Goal: Communication & Community: Answer question/provide support

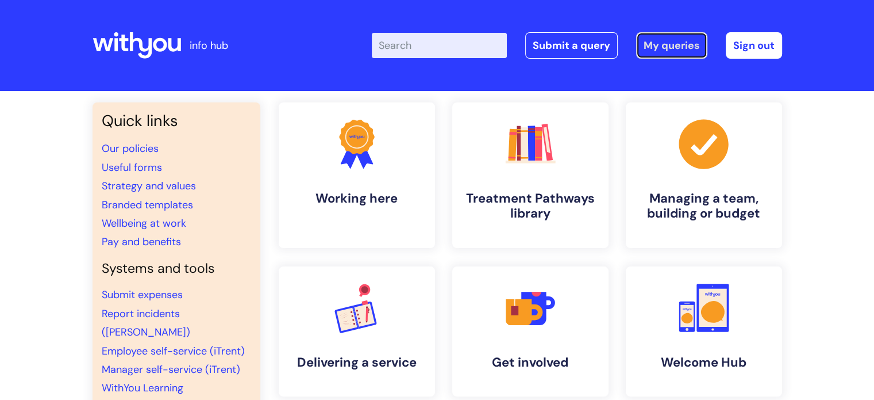
click at [644, 50] on link "My queries" at bounding box center [671, 45] width 71 height 26
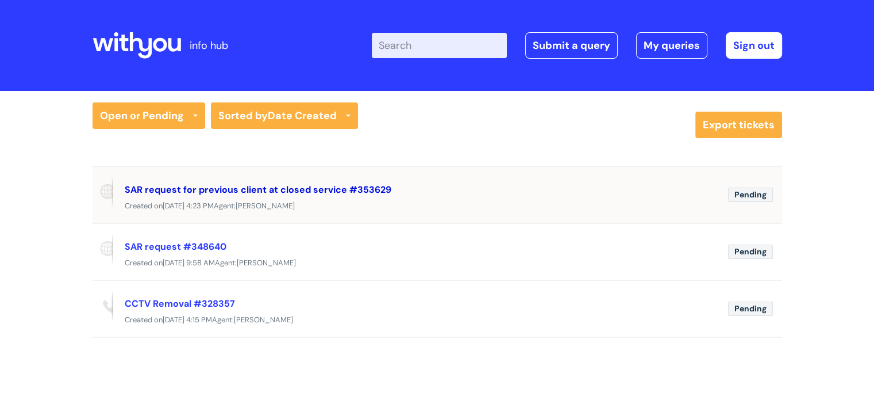
click at [248, 190] on link "SAR request for previous client at closed service #353629" at bounding box center [258, 189] width 267 height 12
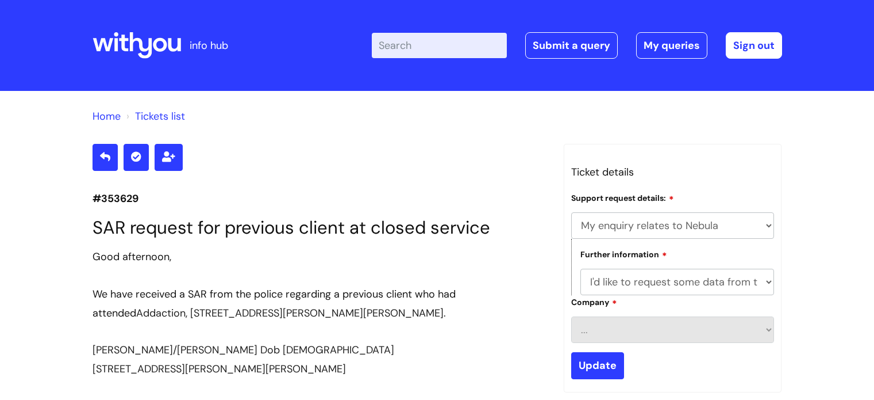
select select "My enquiry relates to Nebula"
select select "I'd like to request some data from the system"
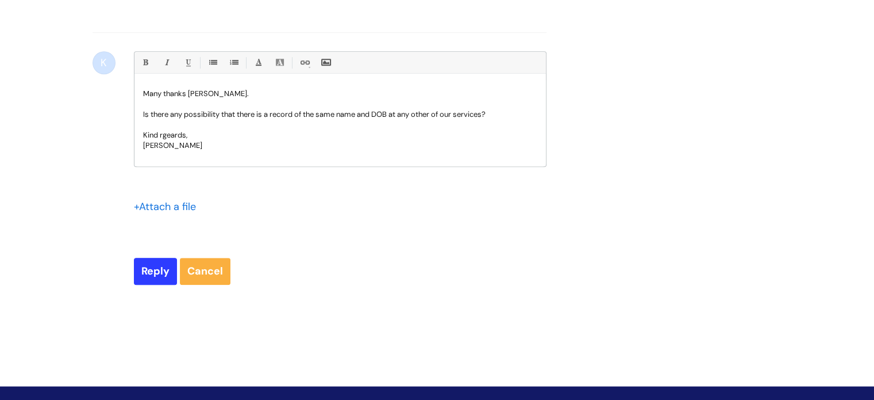
scroll to position [1130, 0]
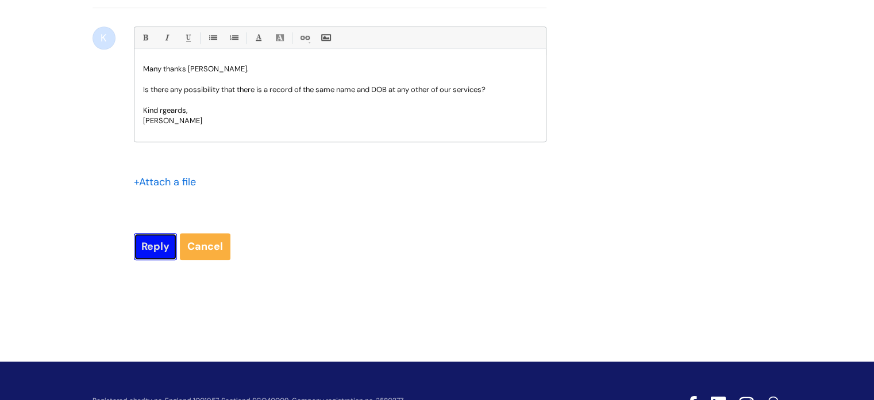
click at [157, 250] on input "Reply" at bounding box center [155, 246] width 43 height 26
type input "Please Wait..."
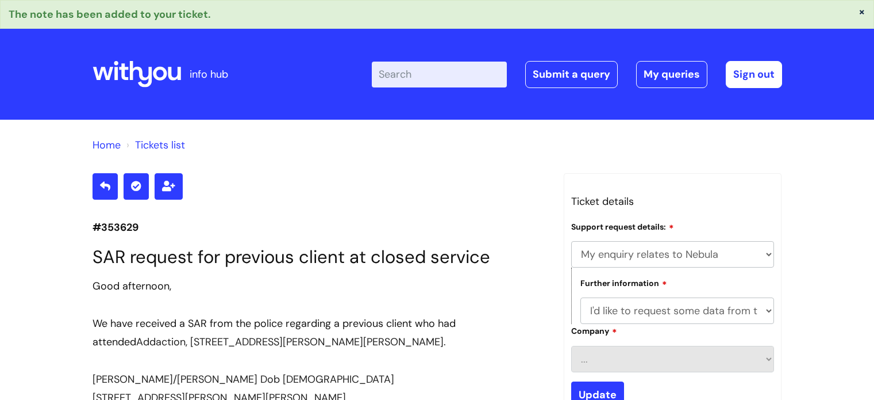
select select "My enquiry relates to Nebula"
select select "I'd like to request some data from the system"
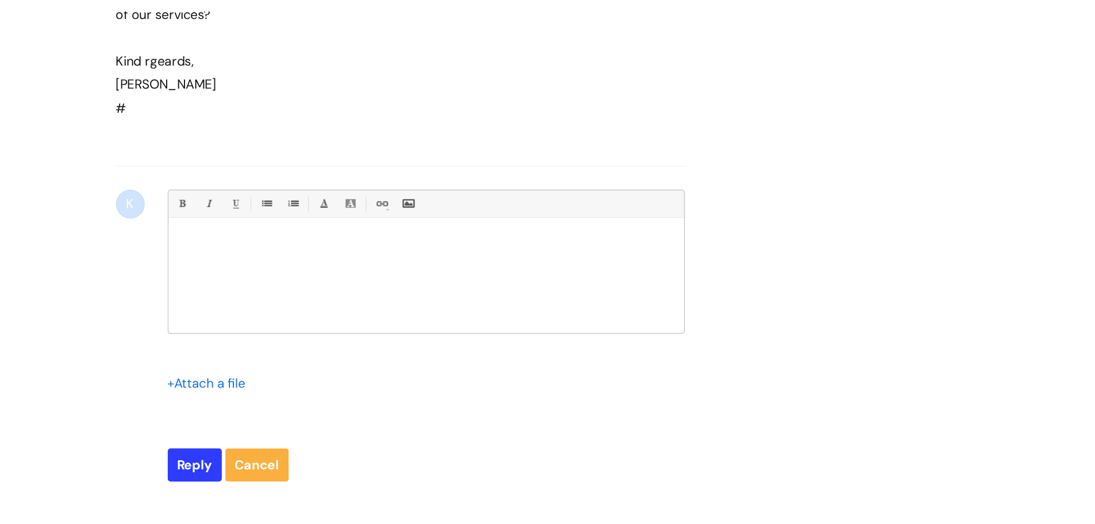
scroll to position [1333, 0]
